Goal: Information Seeking & Learning: Learn about a topic

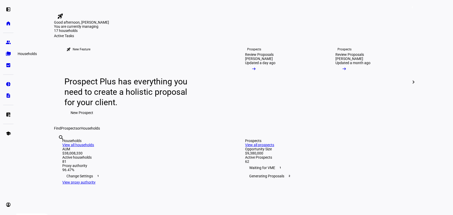
click at [6, 53] on eth-mat-symbol "folder_copy" at bounding box center [8, 53] width 5 height 5
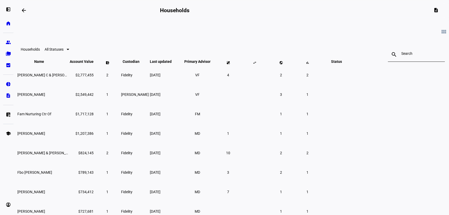
click at [402, 57] on div at bounding box center [417, 54] width 30 height 15
click at [402, 54] on input at bounding box center [417, 53] width 30 height 4
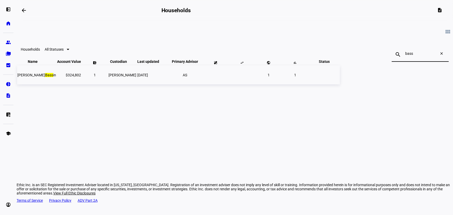
type input "bass"
click at [81, 83] on td "$324,802" at bounding box center [69, 74] width 24 height 19
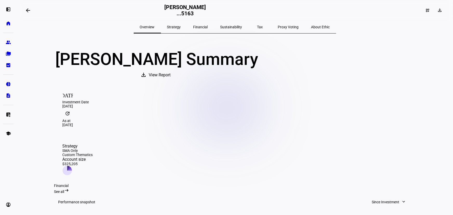
click at [257, 28] on span "Tax" at bounding box center [260, 27] width 6 height 4
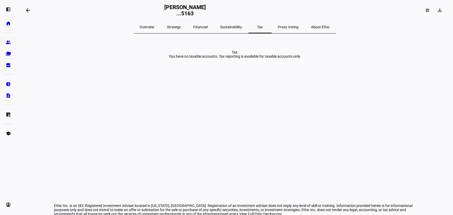
click at [225, 27] on span "Sustainability" at bounding box center [231, 27] width 22 height 4
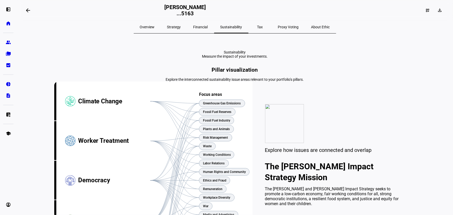
click at [208, 27] on span "Financial" at bounding box center [200, 27] width 15 height 4
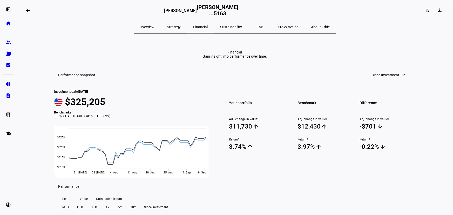
click at [181, 26] on span "Strategy" at bounding box center [174, 27] width 14 height 4
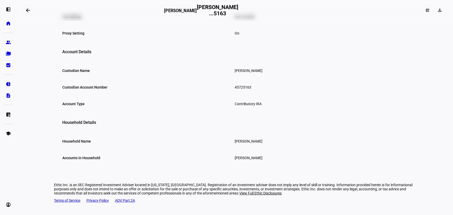
scroll to position [296, 0]
click at [10, 114] on eth-mat-symbol "list_alt_add" at bounding box center [8, 114] width 5 height 5
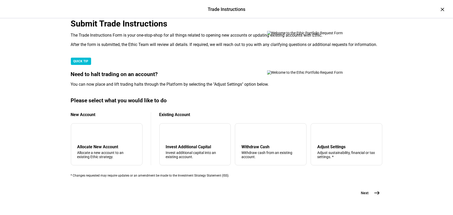
scroll to position [147, 0]
click at [350, 123] on div "tune Adjust Settings Adjust sustainability, financial or tax settings. *" at bounding box center [347, 144] width 72 height 42
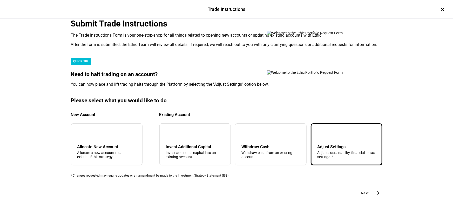
click at [372, 188] on span "east" at bounding box center [377, 193] width 10 height 10
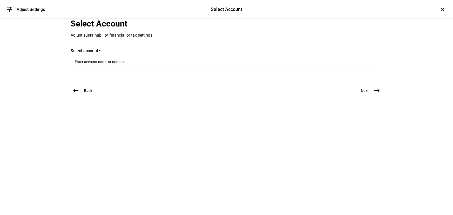
click at [126, 70] on div at bounding box center [226, 63] width 303 height 15
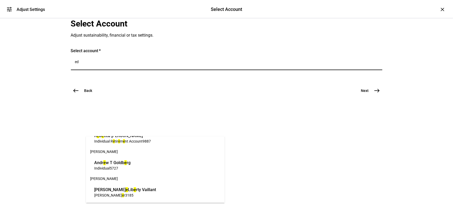
scroll to position [45, 0]
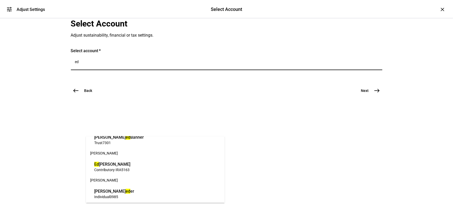
type input "ed"
click at [127, 168] on span "5163" at bounding box center [125, 170] width 8 height 4
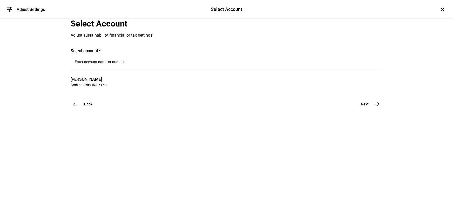
click at [376, 107] on mat-icon "east" at bounding box center [377, 104] width 6 height 6
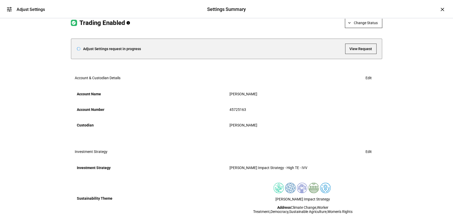
scroll to position [23, 0]
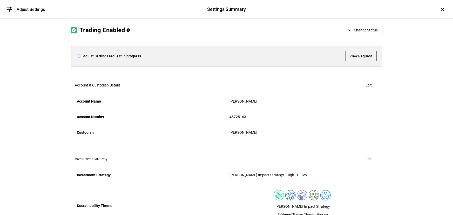
click at [370, 36] on span at bounding box center [363, 30] width 37 height 12
click at [370, 93] on span "Halt Trading" at bounding box center [365, 93] width 23 height 4
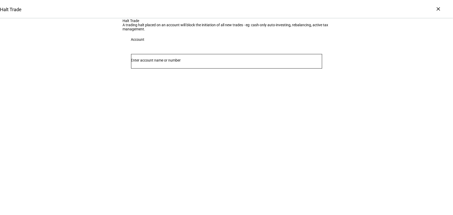
click at [219, 68] on div at bounding box center [226, 61] width 191 height 15
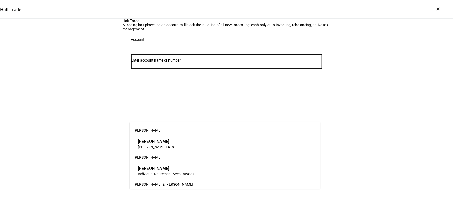
click at [219, 62] on input "Number" at bounding box center [226, 60] width 191 height 4
paste input "45725163"
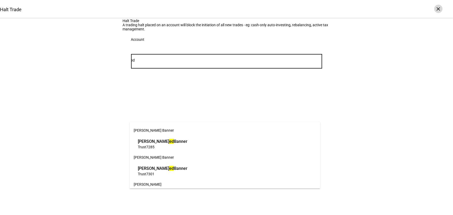
type input "ed"
click at [437, 5] on div "×" at bounding box center [438, 9] width 8 height 8
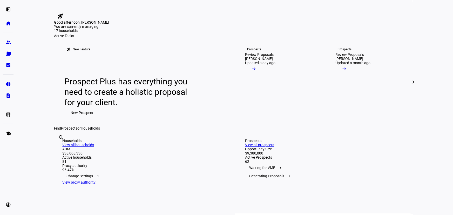
scroll to position [94, 0]
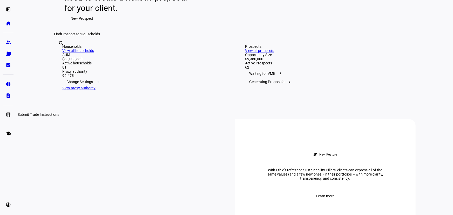
click at [5, 114] on link "list_alt_add Submit Trade Instructions" at bounding box center [8, 114] width 10 height 10
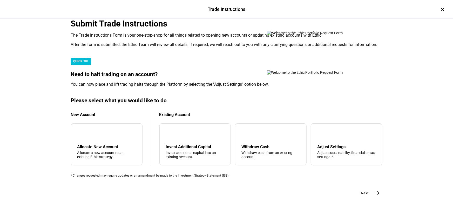
scroll to position [147, 0]
click at [377, 190] on mat-icon "east" at bounding box center [377, 193] width 6 height 6
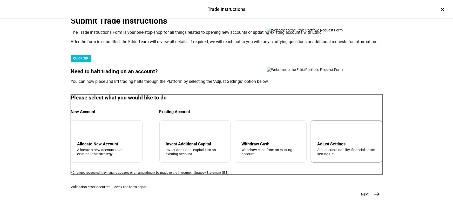
click at [339, 148] on div "Adjust sustainability, financial or tax settings. *" at bounding box center [346, 152] width 59 height 8
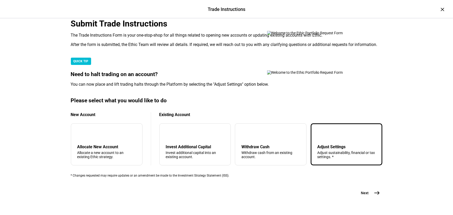
click at [366, 190] on span "Next" at bounding box center [365, 192] width 8 height 5
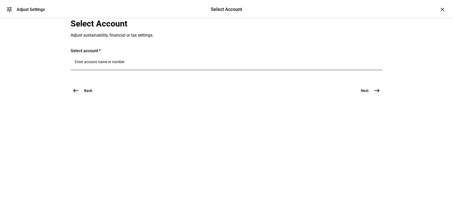
scroll to position [0, 0]
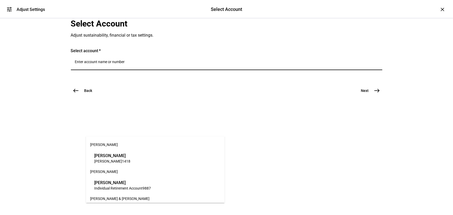
click at [183, 64] on input "Number" at bounding box center [226, 62] width 303 height 4
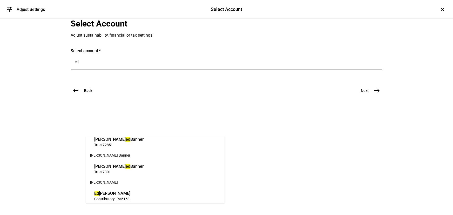
scroll to position [23, 0]
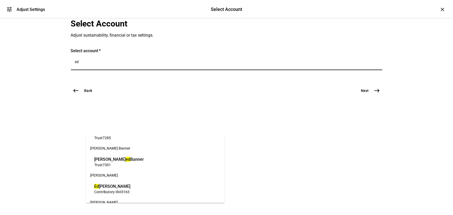
type input "ed"
click at [123, 192] on span "5163" at bounding box center [125, 192] width 8 height 4
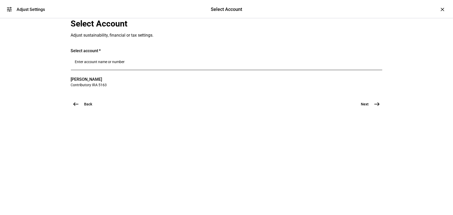
click at [375, 107] on mat-icon "east" at bounding box center [377, 104] width 6 height 6
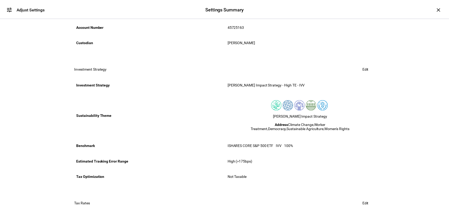
scroll to position [19, 0]
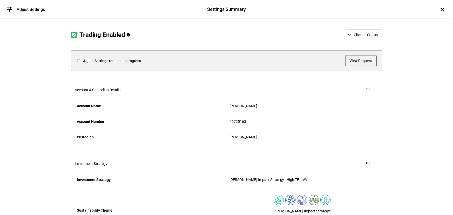
click at [365, 66] on span "View Request" at bounding box center [360, 61] width 23 height 10
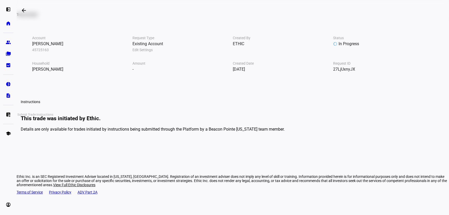
scroll to position [12, 0]
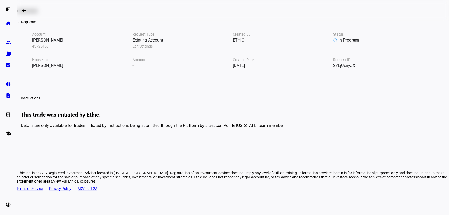
click at [25, 13] on mat-icon "arrow_backwards" at bounding box center [24, 10] width 6 height 6
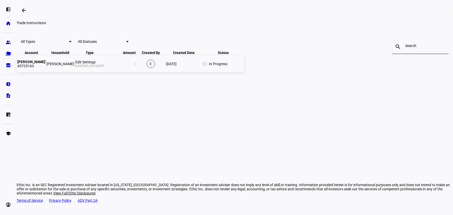
click at [74, 72] on td "Edward L Bassin" at bounding box center [60, 64] width 28 height 17
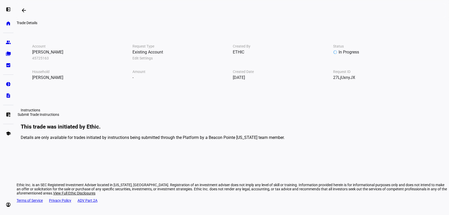
click at [8, 110] on link "list_alt_add Submit Trade Instructions" at bounding box center [8, 114] width 10 height 10
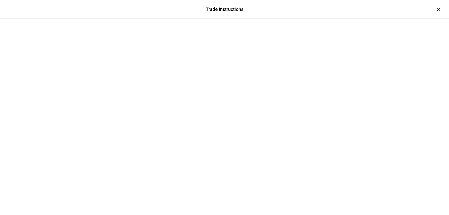
click at [380, 19] on div at bounding box center [224, 32] width 311 height 26
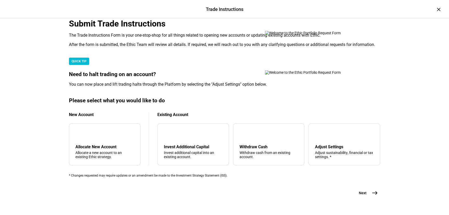
click at [58, 81] on div "Trade Instructions Trade Instructions × Submit Trade Instructions The Trade Ins…" at bounding box center [224, 107] width 449 height 215
drag, startPoint x: 326, startPoint y: 125, endPoint x: 350, endPoint y: 150, distance: 35.2
click at [326, 144] on div "Adjust Settings" at bounding box center [344, 146] width 59 height 5
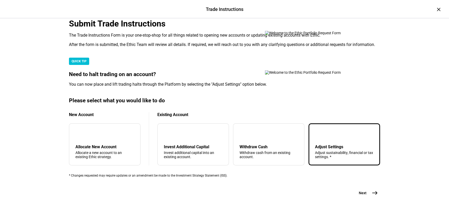
click at [360, 191] on span "Next" at bounding box center [363, 192] width 8 height 5
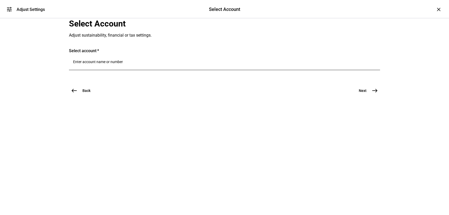
click at [146, 64] on input "Number" at bounding box center [224, 62] width 303 height 4
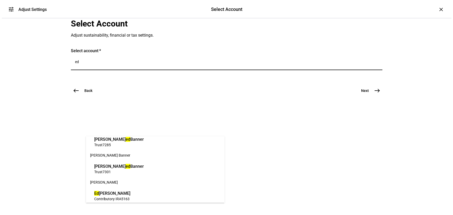
scroll to position [23, 0]
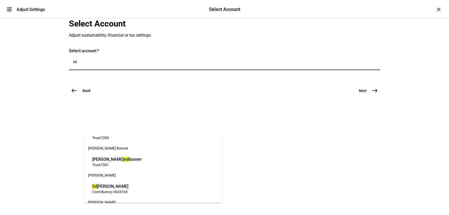
type input "ed"
click at [123, 184] on span "Ed ward L Bassin" at bounding box center [110, 186] width 36 height 6
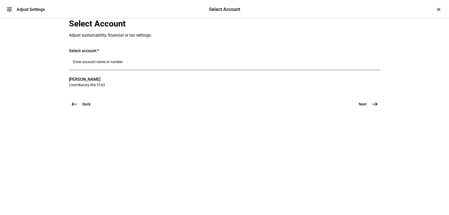
click at [368, 109] on button "Next east" at bounding box center [367, 104] width 28 height 10
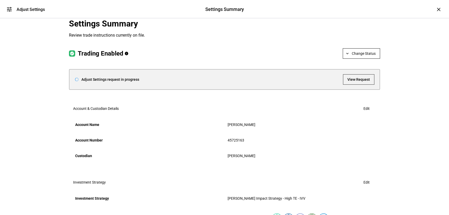
click at [351, 60] on span at bounding box center [361, 53] width 37 height 12
click at [362, 114] on span "Halt Trading" at bounding box center [364, 116] width 23 height 4
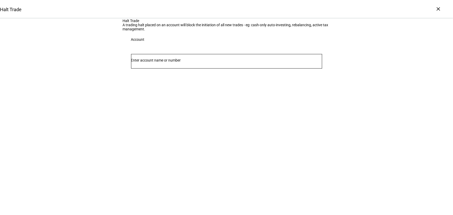
click at [195, 68] on div at bounding box center [226, 61] width 191 height 15
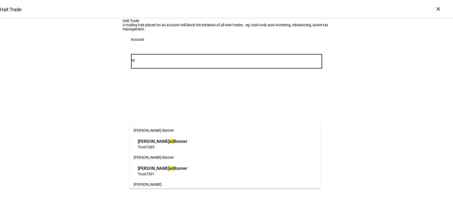
scroll to position [23, 0]
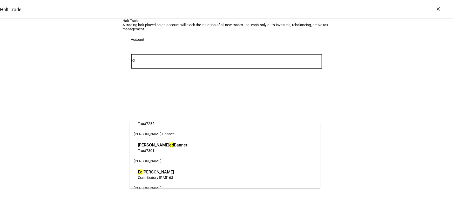
type input "ed"
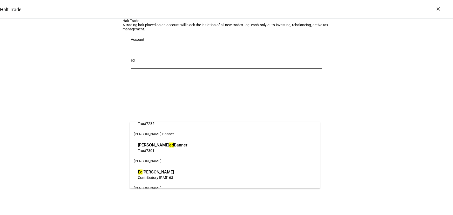
click at [169, 177] on span "5163" at bounding box center [169, 177] width 8 height 4
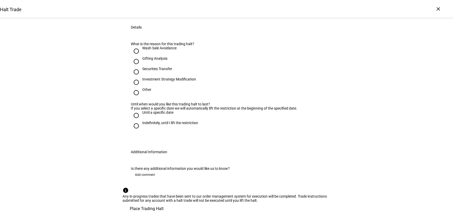
scroll to position [94, 0]
click at [142, 81] on div "Investment Strategy Modification" at bounding box center [169, 79] width 54 height 4
click at [141, 87] on input "Investment Strategy Modification" at bounding box center [136, 82] width 10 height 10
radio input "true"
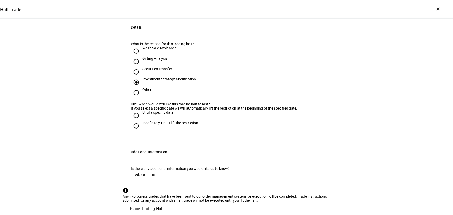
click at [134, 121] on input "Until a specific date" at bounding box center [136, 115] width 10 height 10
radio input "true"
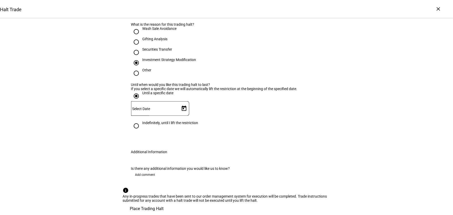
click at [142, 130] on div "Indefinitely, until I lift the restriction" at bounding box center [170, 125] width 56 height 9
click at [141, 131] on input "Indefinitely, until I lift the restriction" at bounding box center [136, 126] width 10 height 10
radio input "true"
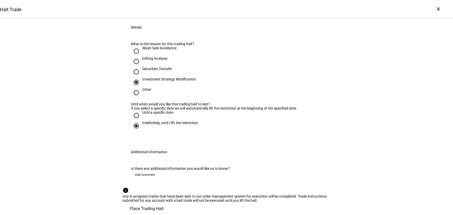
click at [140, 155] on div "Halt Trade A trading halt placed on an account will block the initiation of all…" at bounding box center [227, 78] width 208 height 272
click at [164, 202] on span "Place Trading Halt" at bounding box center [147, 208] width 34 height 12
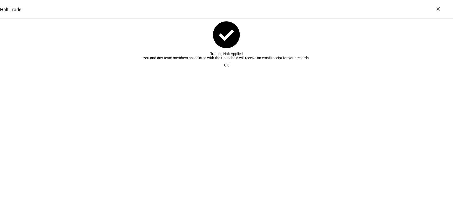
click at [229, 70] on span at bounding box center [226, 65] width 17 height 10
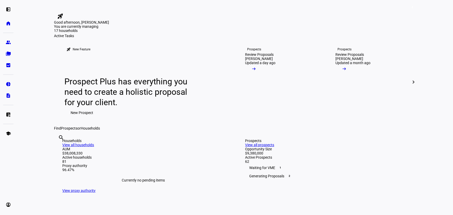
drag, startPoint x: 15, startPoint y: 37, endPoint x: 11, endPoint y: 39, distance: 4.1
click at [15, 37] on div "left_panel_open home Home Advisors group Prospects folder_copy Households bid_l…" at bounding box center [8, 107] width 17 height 215
click at [9, 40] on eth-mat-symbol "group" at bounding box center [8, 42] width 5 height 5
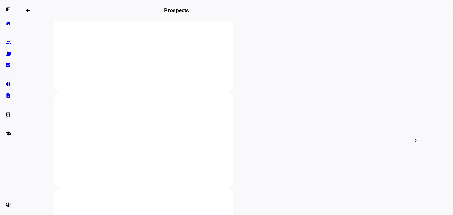
scroll to position [118, 0]
type input "peet"
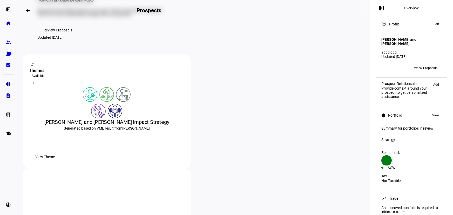
scroll to position [47, 0]
click at [165, 101] on div at bounding box center [106, 94] width 155 height 15
click at [55, 162] on span "View Theme" at bounding box center [44, 156] width 19 height 10
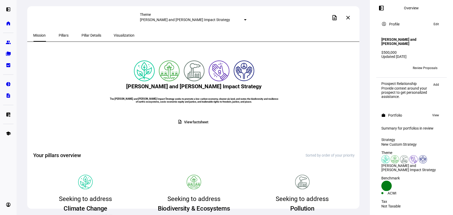
click at [429, 64] on span "Review Proposals" at bounding box center [425, 68] width 25 height 8
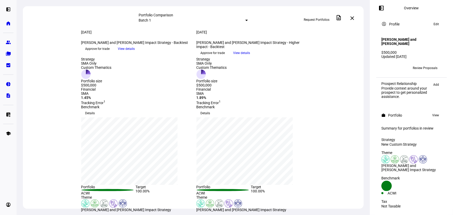
scroll to position [23, 0]
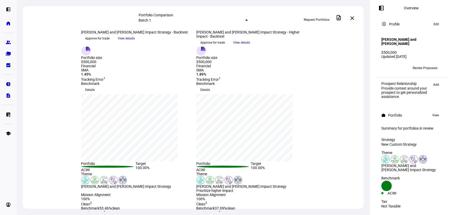
click at [135, 42] on span "View details" at bounding box center [126, 39] width 17 height 8
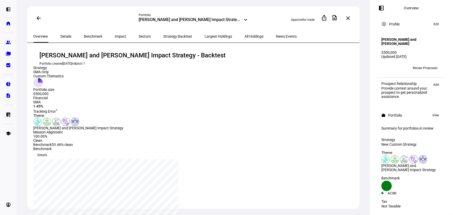
click at [61, 36] on span "Details" at bounding box center [66, 37] width 11 height 4
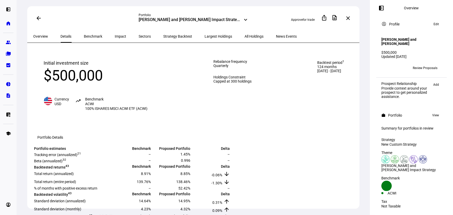
click at [91, 36] on span "Benchmark" at bounding box center [93, 37] width 18 height 4
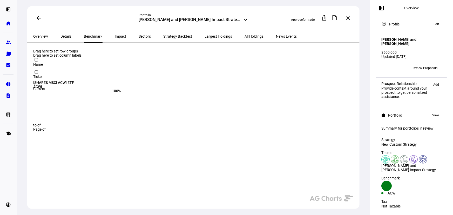
click at [115, 35] on span "Impact" at bounding box center [120, 37] width 11 height 4
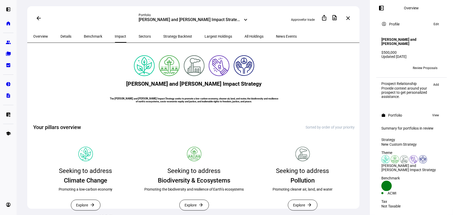
click at [139, 37] on span "Sectors" at bounding box center [145, 37] width 12 height 4
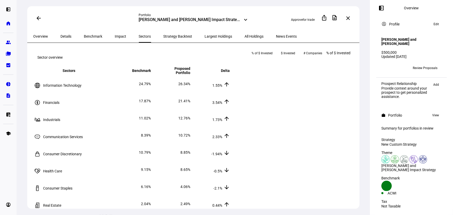
click at [163, 36] on span "Strategy Backtest" at bounding box center [177, 37] width 29 height 4
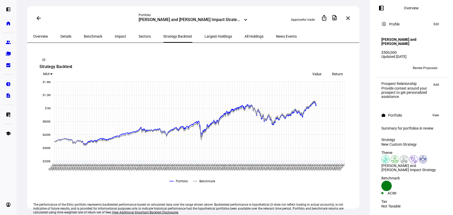
click at [205, 37] on span "Largest Holdings" at bounding box center [219, 37] width 28 height 4
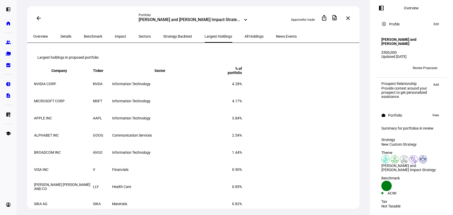
click at [245, 37] on span "All Holdings" at bounding box center [254, 37] width 19 height 4
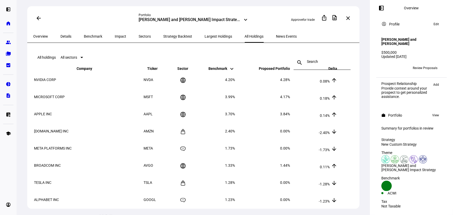
click at [276, 37] on span "News Events" at bounding box center [286, 37] width 21 height 4
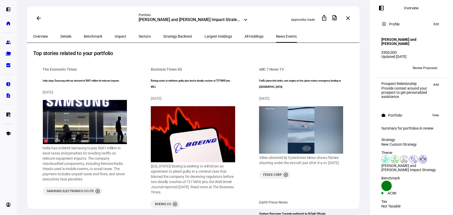
click at [46, 37] on span "Overview" at bounding box center [40, 37] width 15 height 4
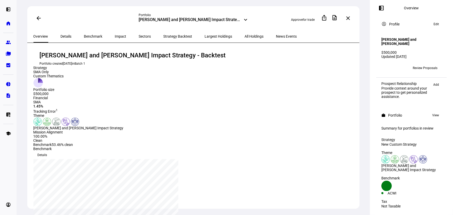
click at [35, 17] on span at bounding box center [38, 18] width 12 height 12
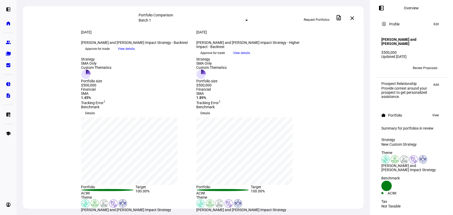
click at [350, 17] on span at bounding box center [352, 18] width 12 height 12
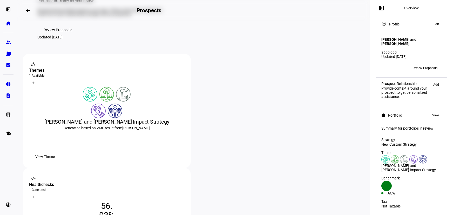
scroll to position [71, 0]
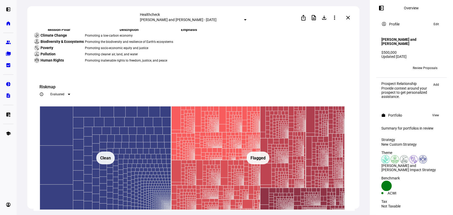
scroll to position [495, 0]
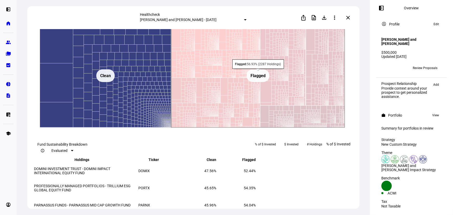
click at [262, 82] on rect at bounding box center [257, 75] width 23 height 13
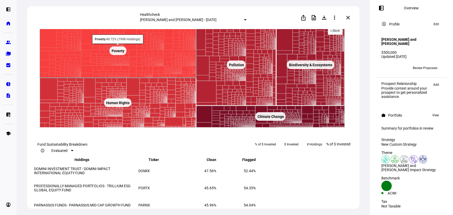
scroll to position [519, 0]
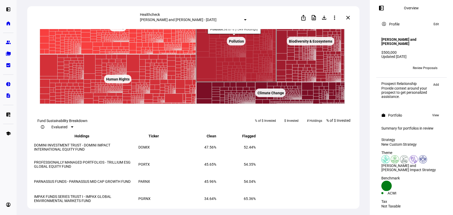
click at [237, 43] on text "Pollution ​ Pollution" at bounding box center [236, 41] width 15 height 4
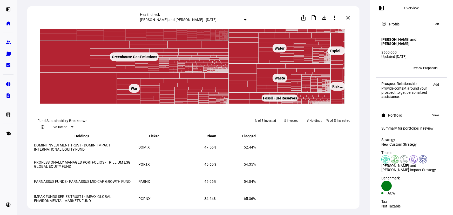
click at [191, 41] on rect at bounding box center [133, 20] width 189 height 41
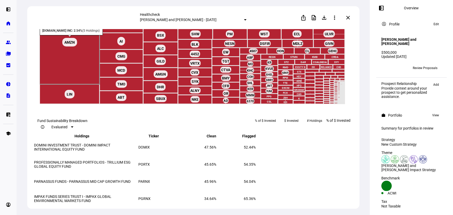
click at [88, 84] on rect at bounding box center [69, 42] width 60 height 84
